Goal: Information Seeking & Learning: Learn about a topic

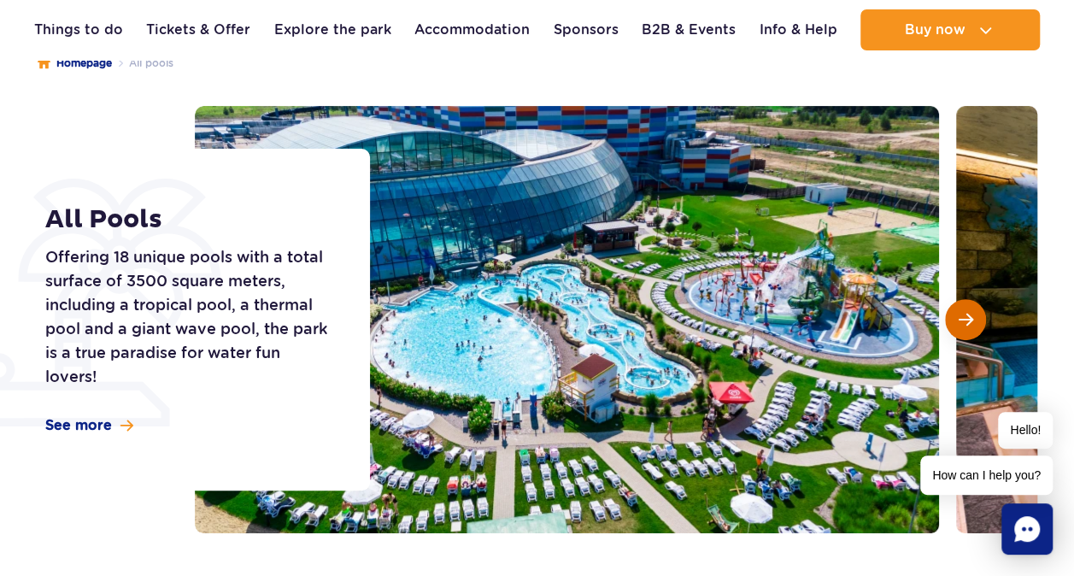
click at [966, 328] on button "Next slide" at bounding box center [965, 319] width 41 height 41
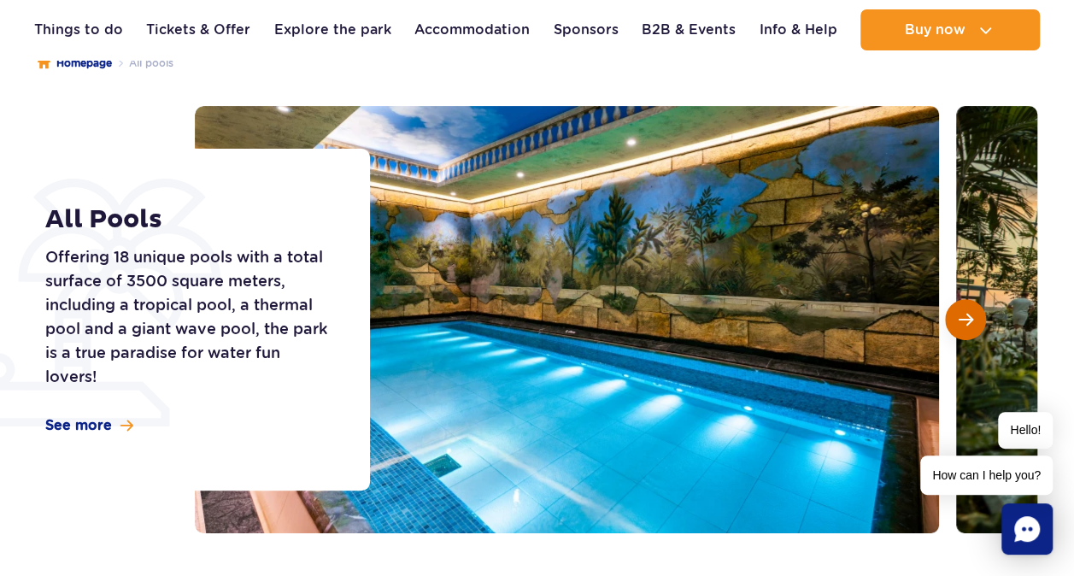
click at [965, 328] on button "Next slide" at bounding box center [965, 319] width 41 height 41
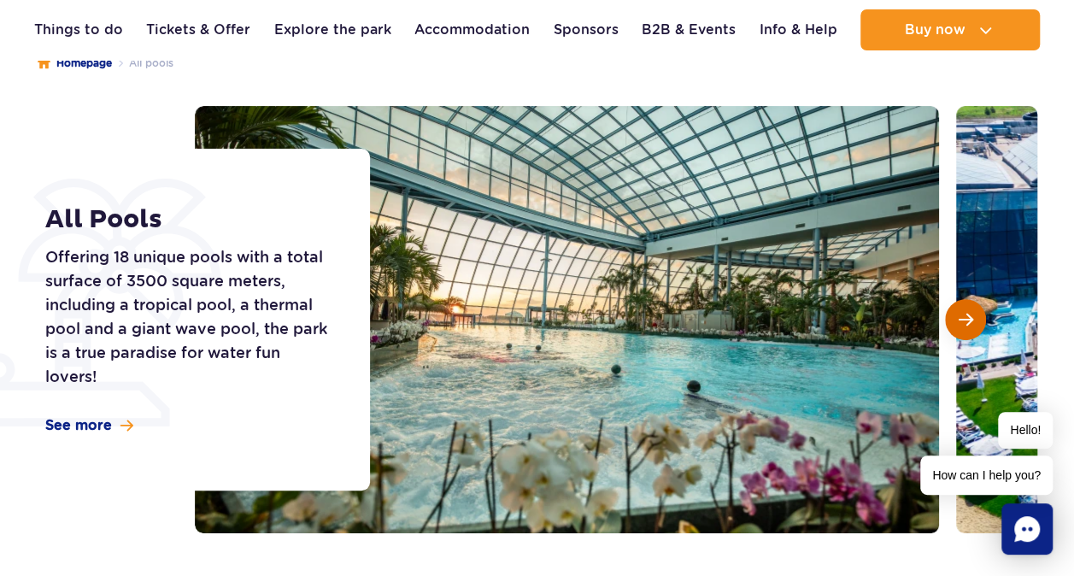
click at [959, 304] on button "Next slide" at bounding box center [965, 319] width 41 height 41
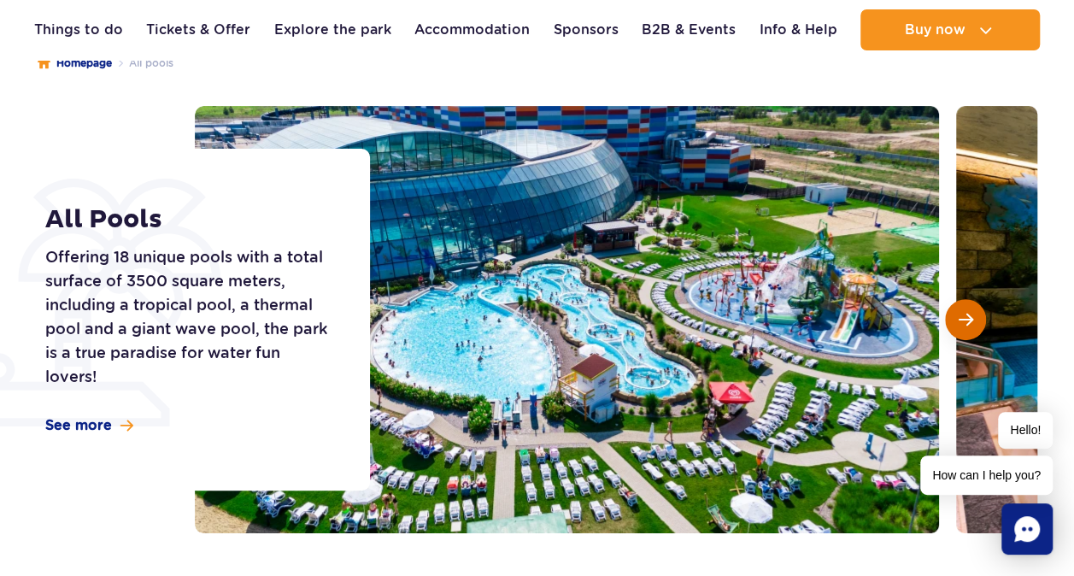
click at [955, 309] on button "Next slide" at bounding box center [965, 319] width 41 height 41
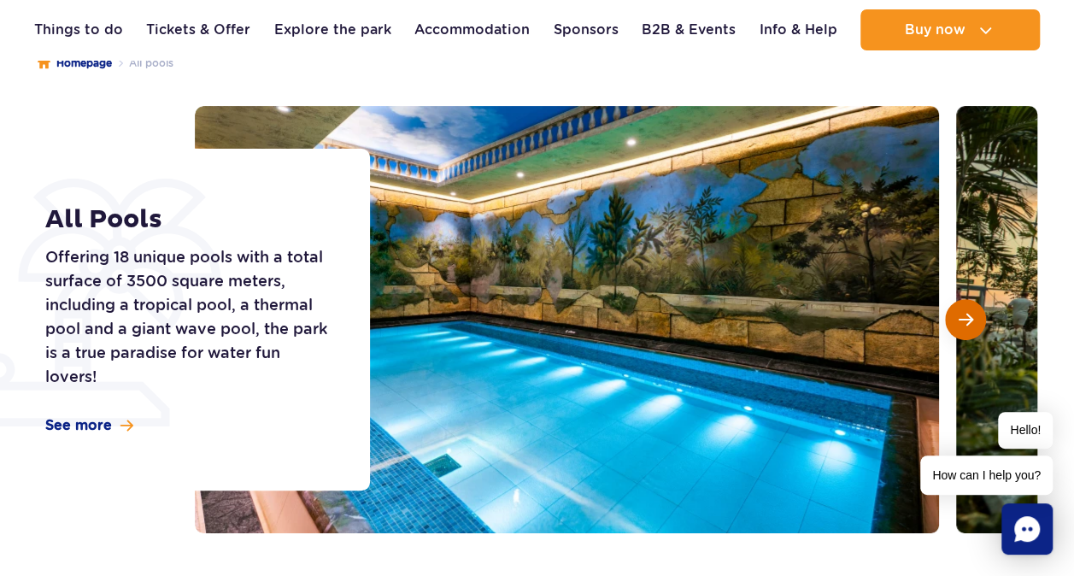
click at [955, 310] on button "Next slide" at bounding box center [965, 319] width 41 height 41
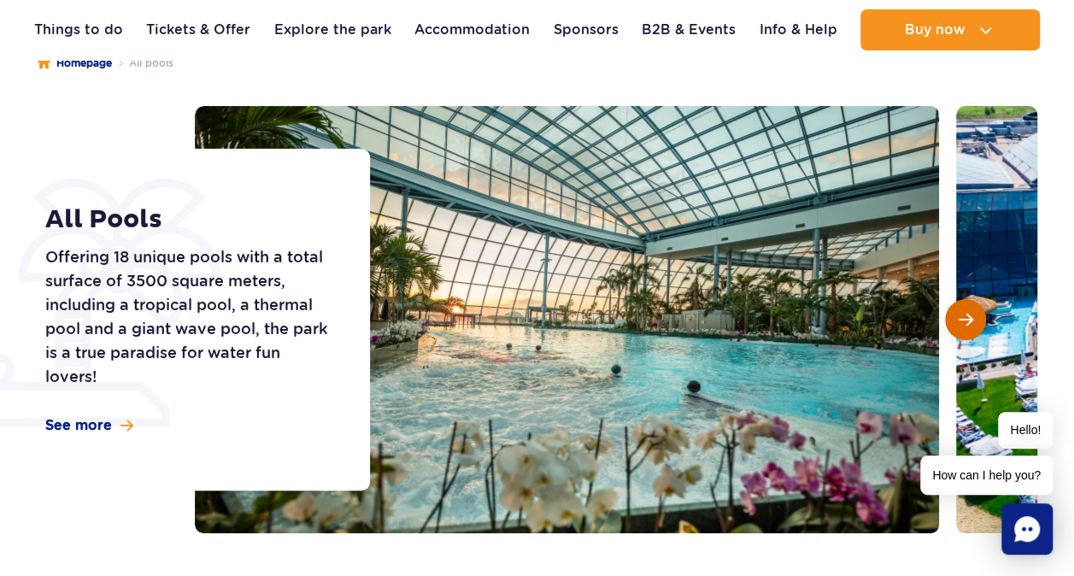
click at [955, 310] on button "Next slide" at bounding box center [965, 319] width 41 height 41
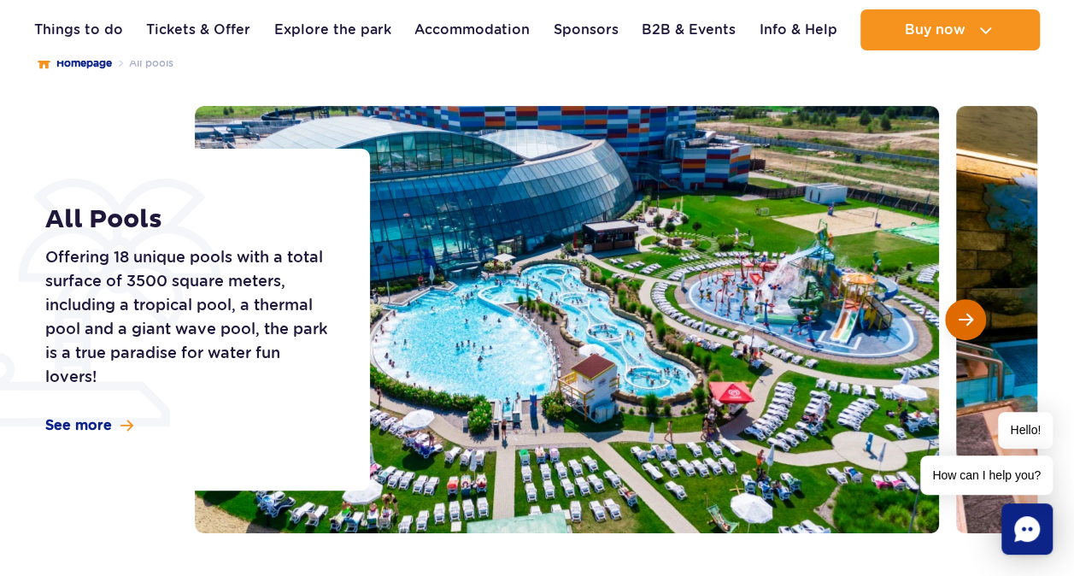
drag, startPoint x: 955, startPoint y: 310, endPoint x: 598, endPoint y: 249, distance: 362.3
click at [955, 310] on button "Next slide" at bounding box center [965, 319] width 41 height 41
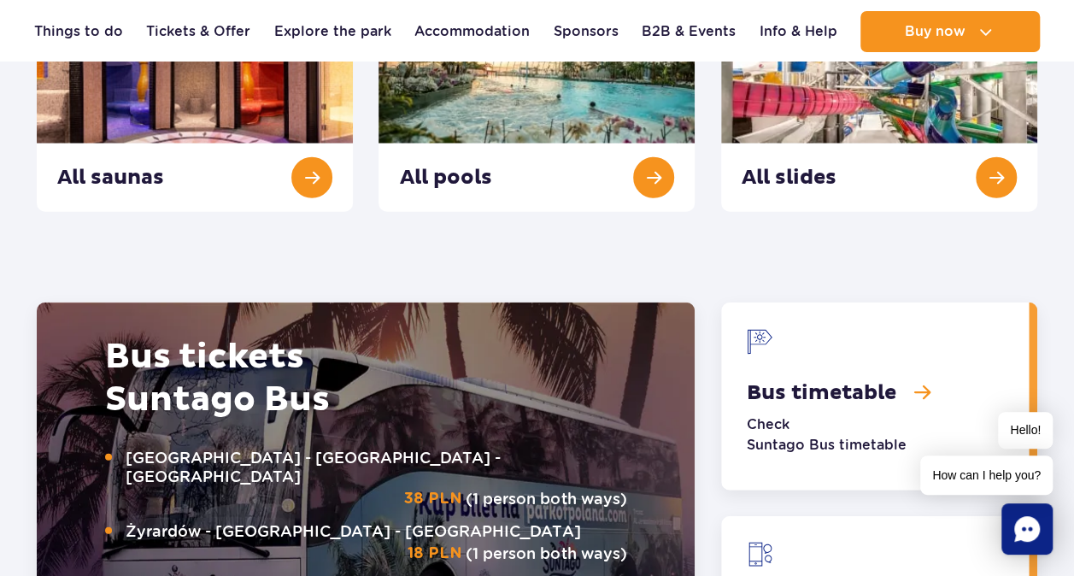
scroll to position [1708, 0]
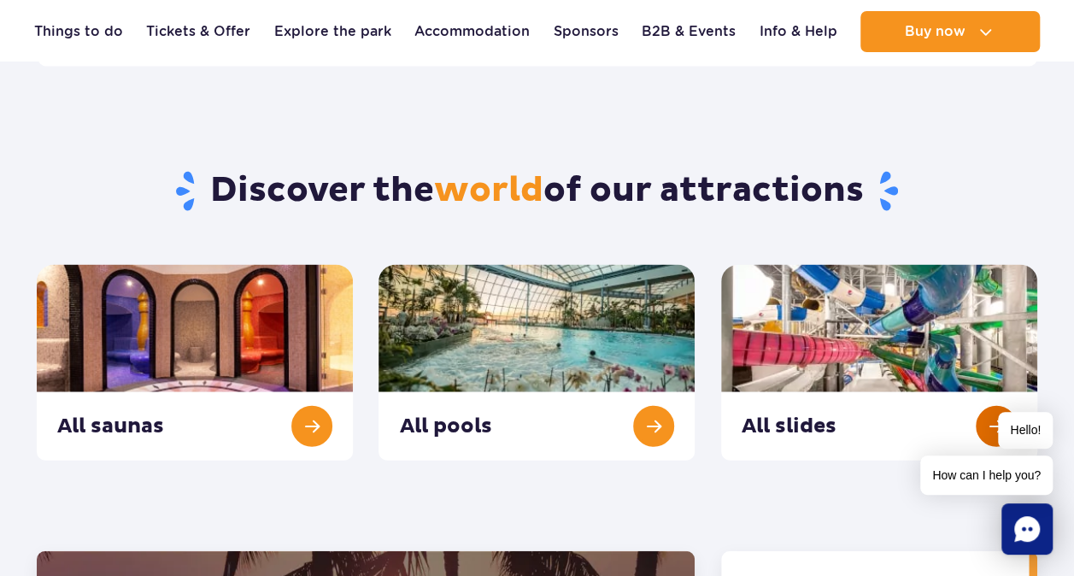
click at [894, 375] on link "All slides" at bounding box center [879, 363] width 316 height 196
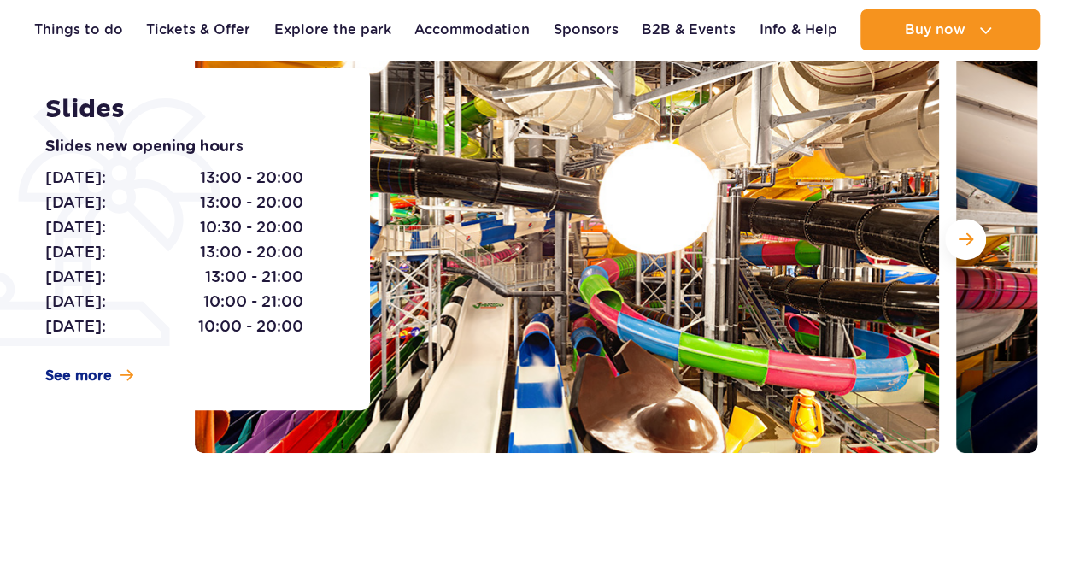
scroll to position [171, 0]
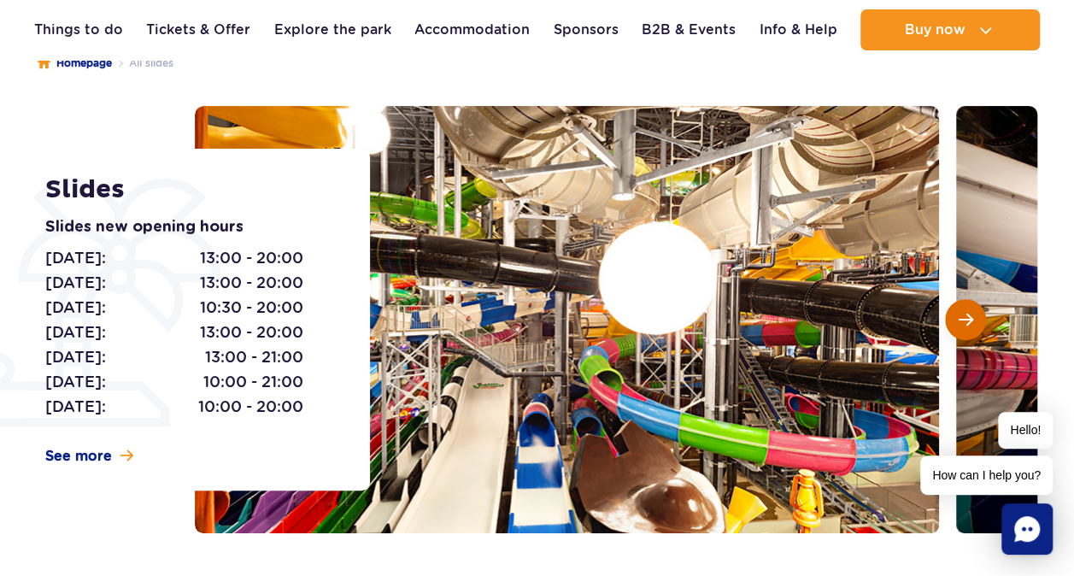
click at [969, 321] on span "Next slide" at bounding box center [965, 319] width 15 height 15
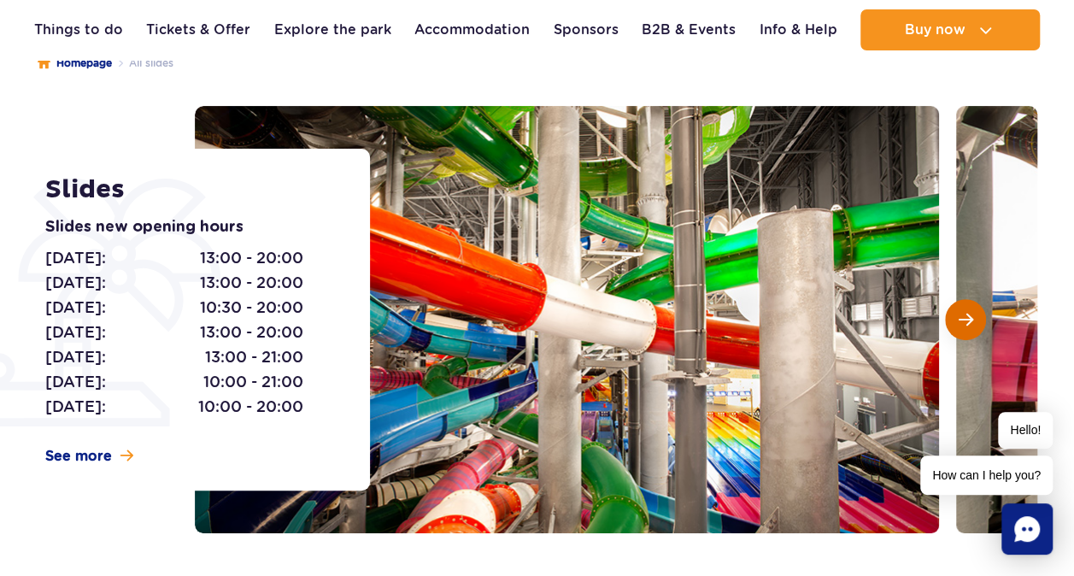
click at [969, 321] on span "Next slide" at bounding box center [965, 319] width 15 height 15
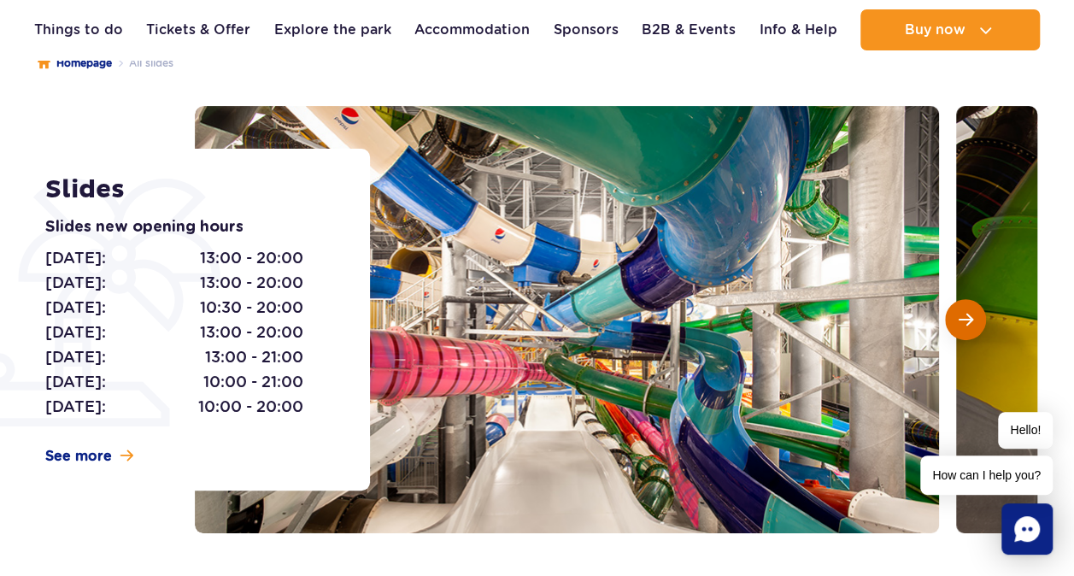
click at [969, 321] on span "Next slide" at bounding box center [965, 319] width 15 height 15
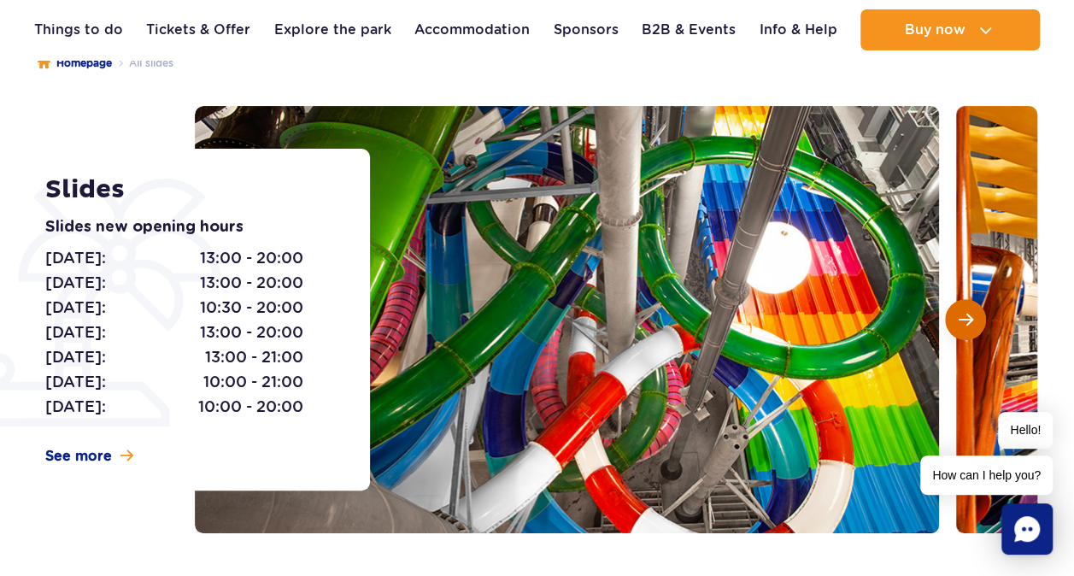
click at [969, 321] on span "Next slide" at bounding box center [965, 319] width 15 height 15
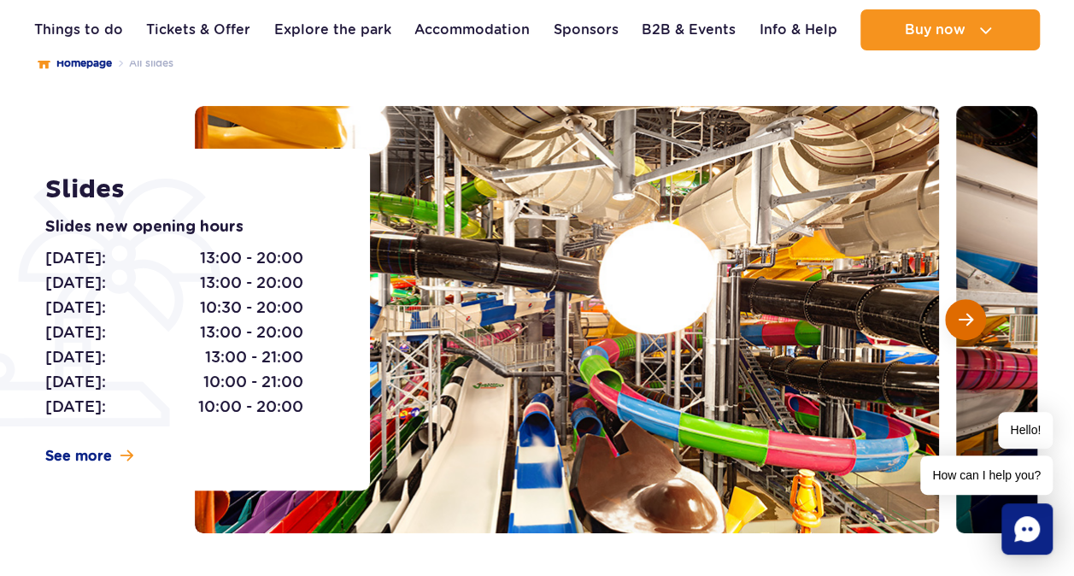
click at [969, 321] on span "Next slide" at bounding box center [965, 319] width 15 height 15
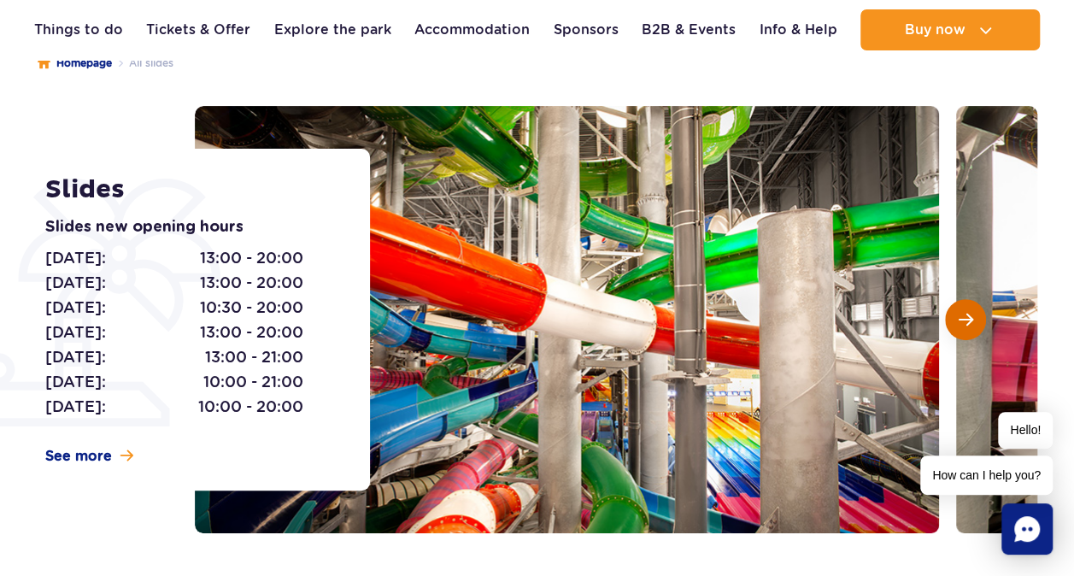
click at [969, 321] on span "Next slide" at bounding box center [965, 319] width 15 height 15
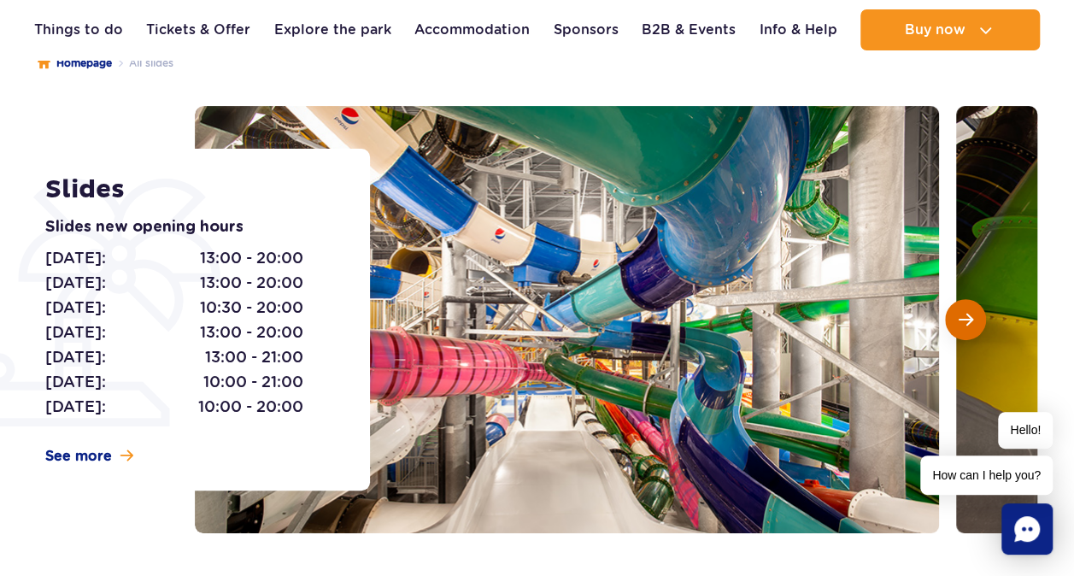
click at [969, 321] on span "Next slide" at bounding box center [965, 319] width 15 height 15
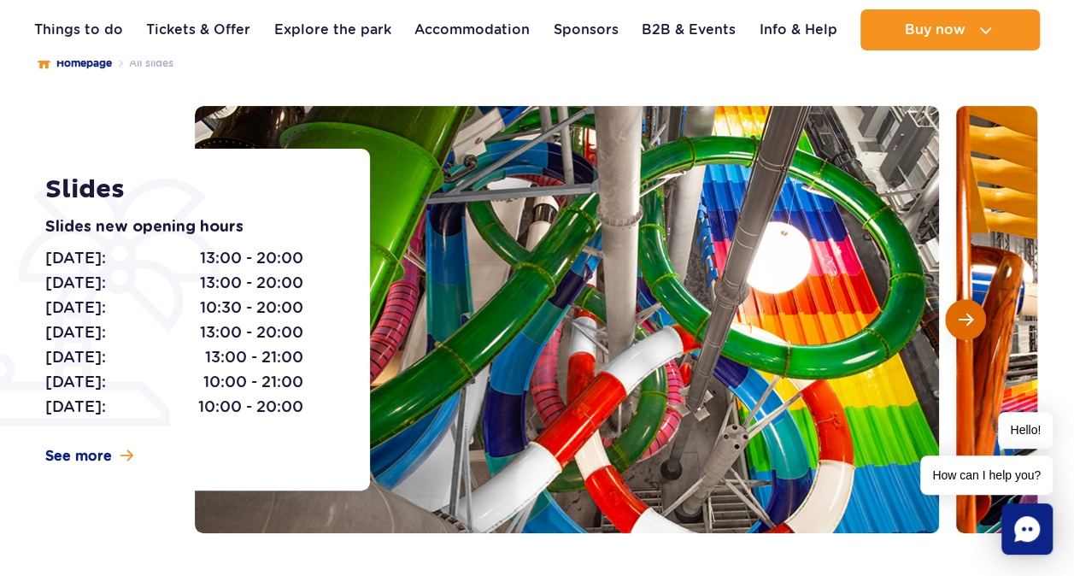
click at [969, 321] on span "Next slide" at bounding box center [965, 319] width 15 height 15
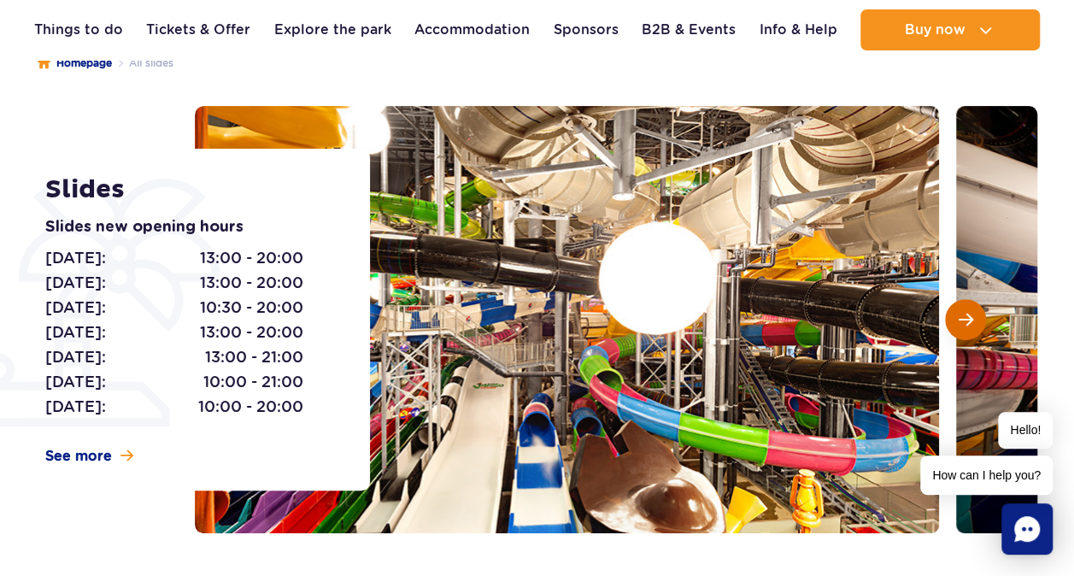
click at [969, 321] on span "Next slide" at bounding box center [965, 319] width 15 height 15
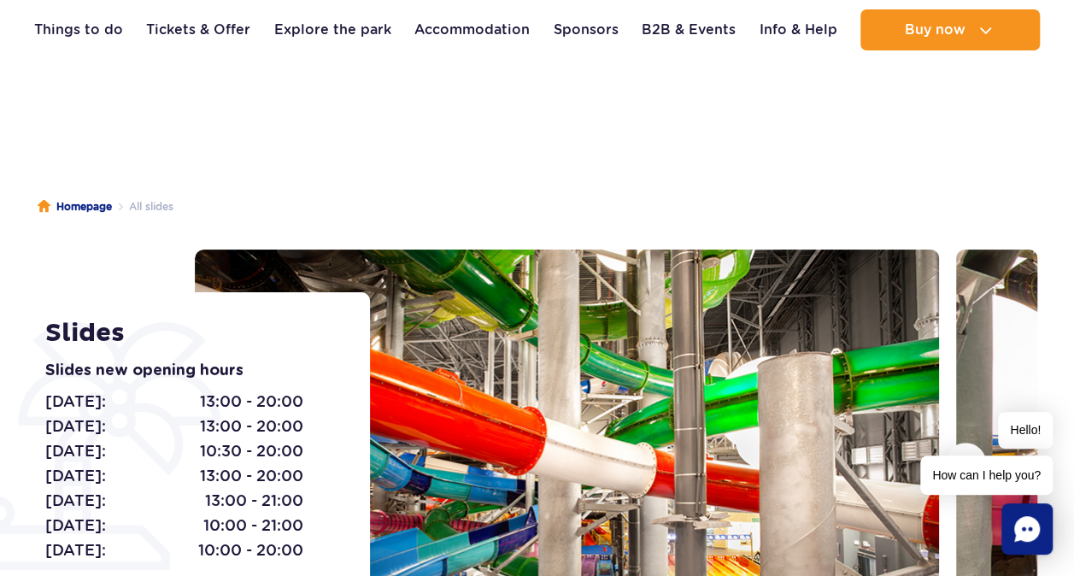
scroll to position [0, 0]
